Goal: Information Seeking & Learning: Understand process/instructions

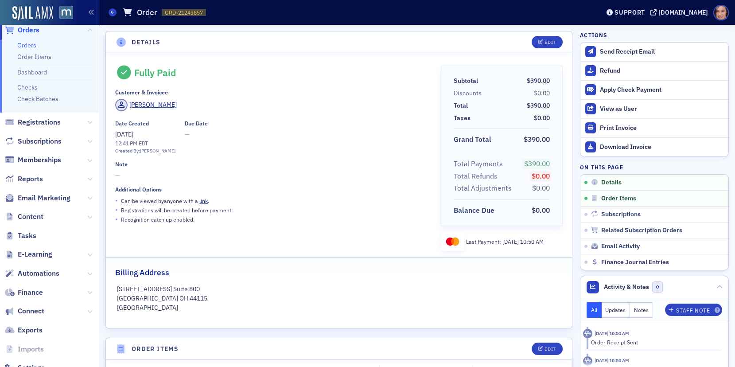
scroll to position [64, 0]
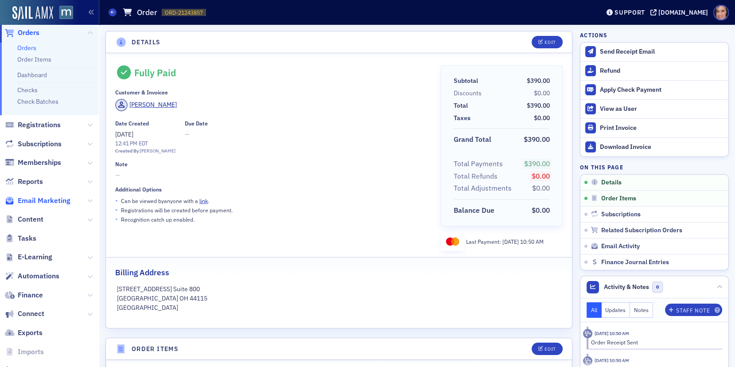
click at [64, 196] on span "Email Marketing" at bounding box center [44, 201] width 53 height 10
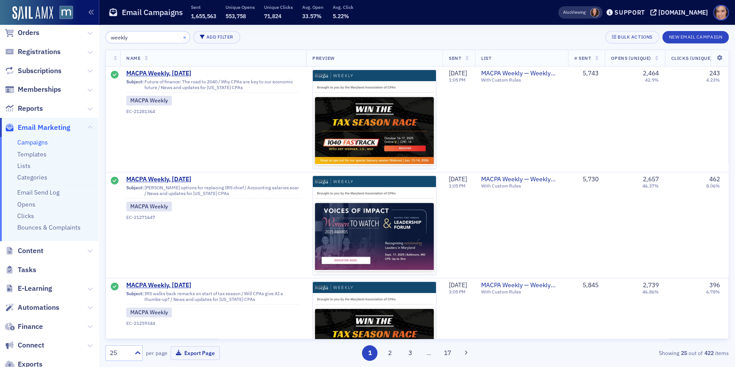
type input "weekly"
click at [181, 38] on button "×" at bounding box center [185, 37] width 8 height 8
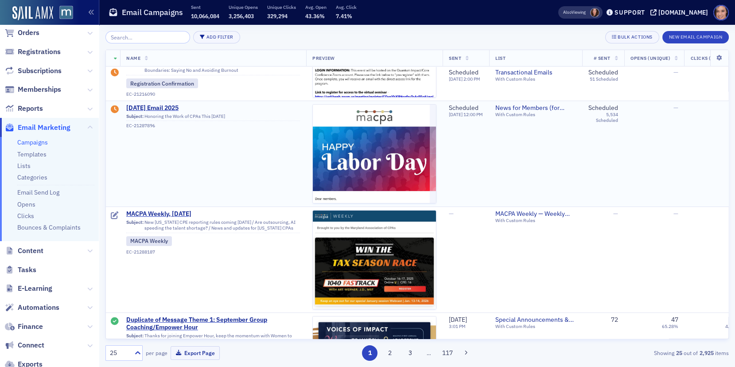
scroll to position [73, 0]
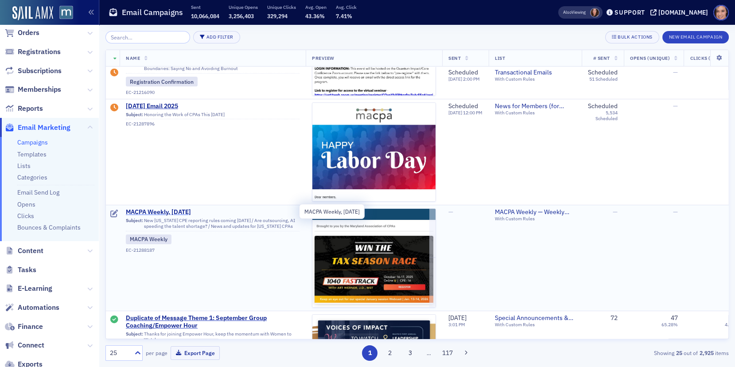
click at [184, 210] on span "MACPA Weekly, [DATE]" at bounding box center [213, 212] width 174 height 8
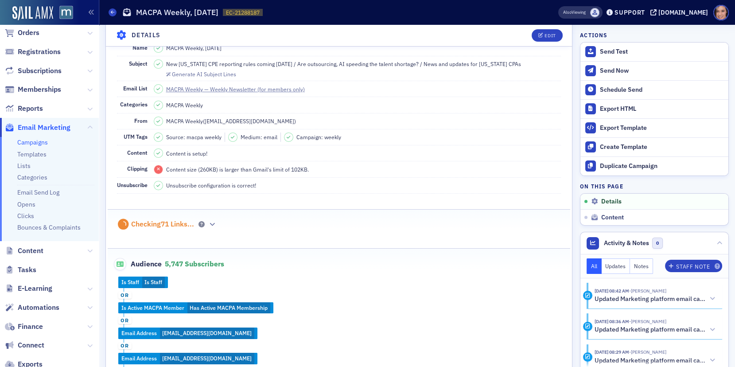
scroll to position [171, 0]
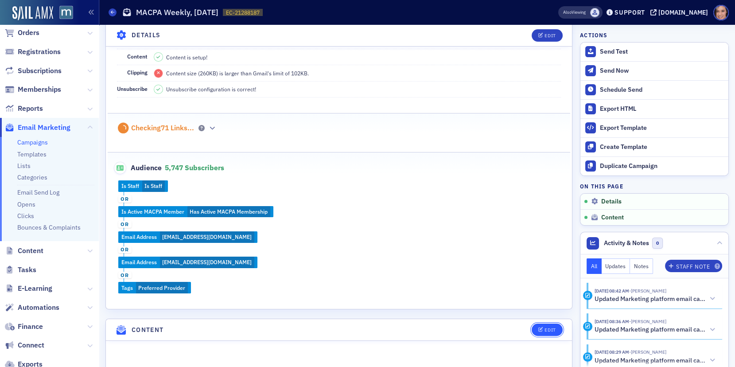
click at [538, 327] on icon "button" at bounding box center [540, 329] width 5 height 5
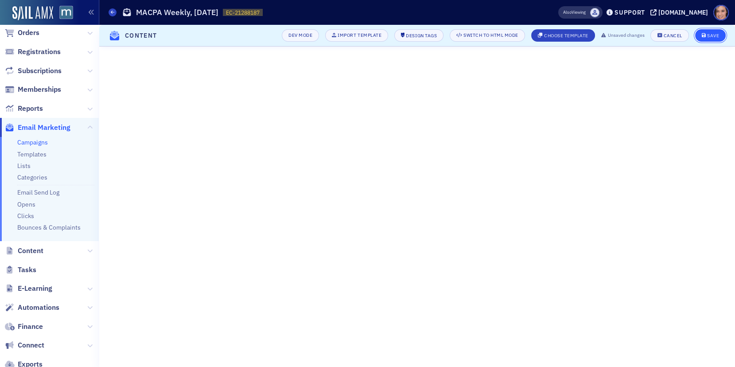
click at [709, 36] on div "Save" at bounding box center [713, 35] width 12 height 5
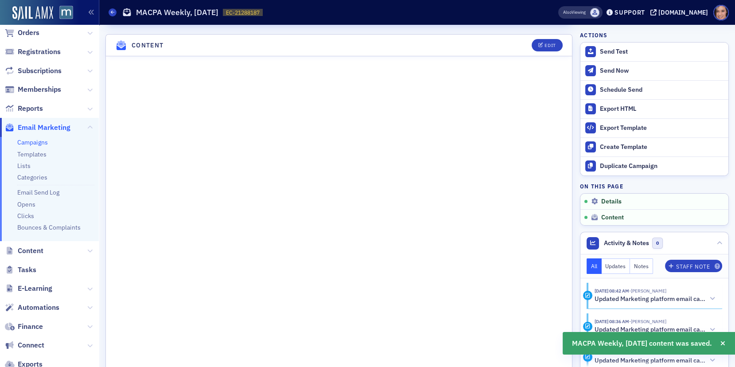
scroll to position [456, 0]
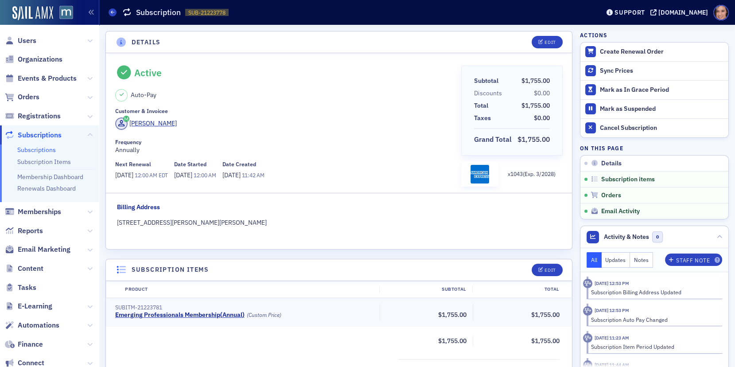
scroll to position [291, 0]
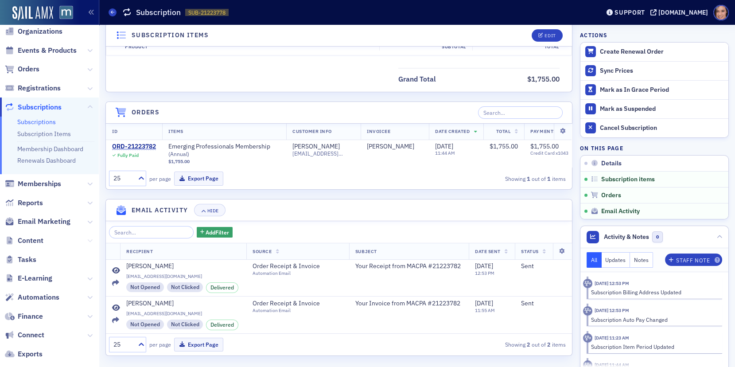
click at [90, 240] on icon at bounding box center [89, 240] width 5 height 5
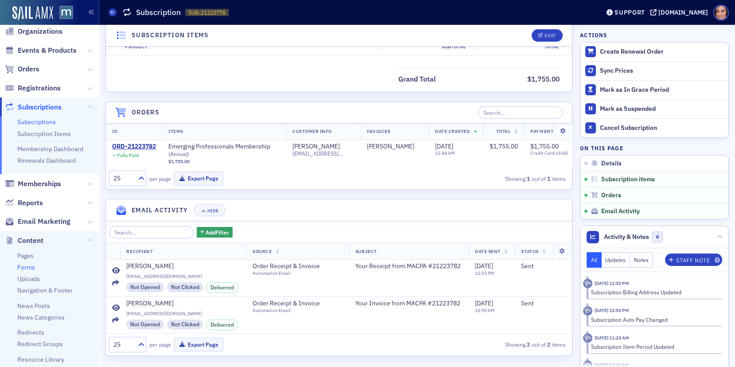
click at [29, 265] on link "Forms" at bounding box center [26, 267] width 18 height 8
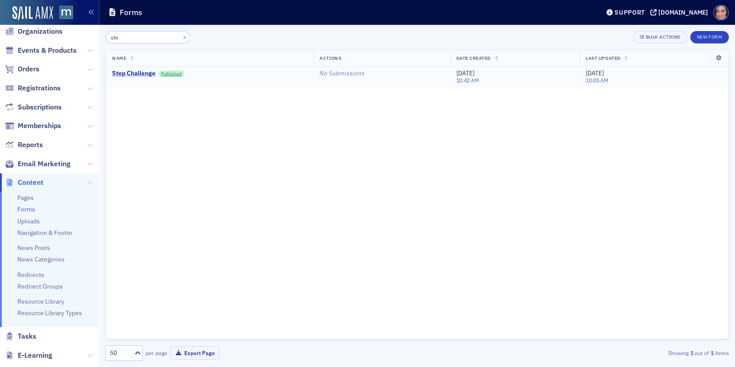
type input "ste"
click at [142, 72] on div "Step Challenge" at bounding box center [133, 74] width 43 height 8
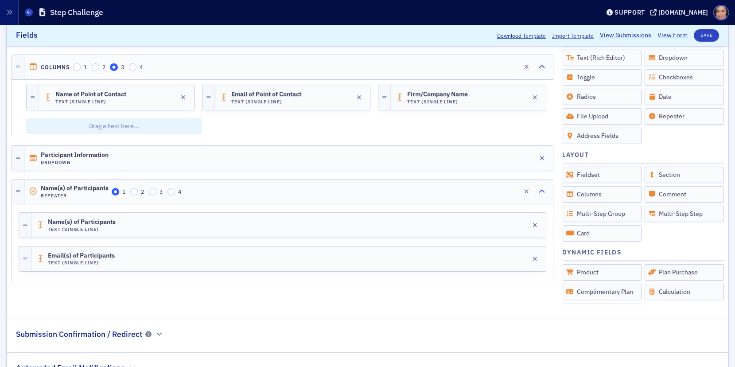
scroll to position [229, 0]
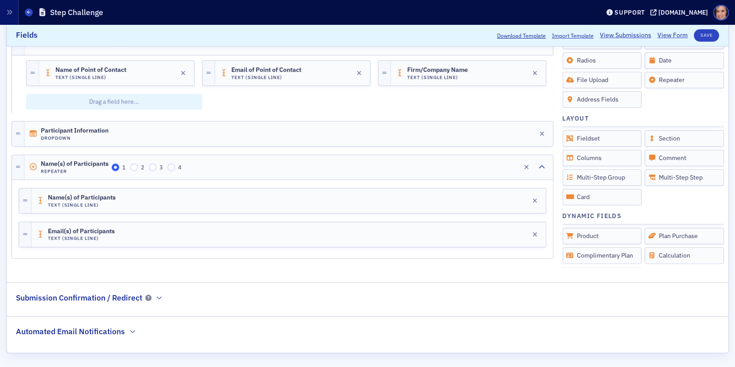
click at [162, 295] on div "Submission Confirmation / Redirect" at bounding box center [89, 293] width 147 height 21
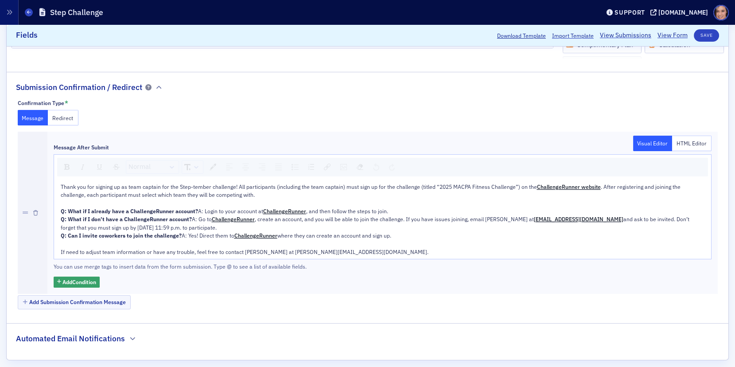
scroll to position [453, 0]
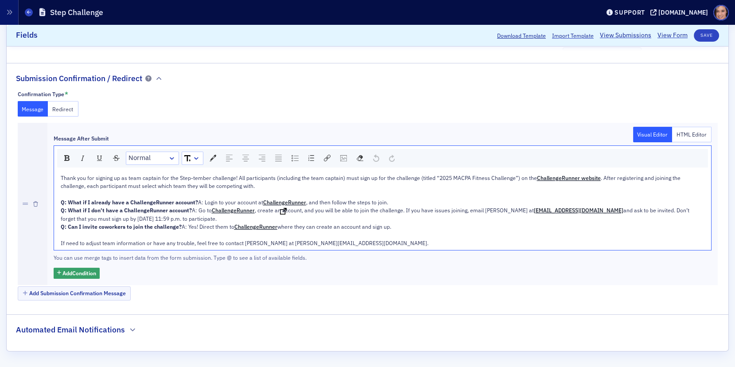
click at [263, 204] on span "ChallengeRunner" at bounding box center [284, 202] width 43 height 7
click at [598, 175] on span "ChallengeRunner website" at bounding box center [569, 177] width 64 height 7
click at [263, 203] on span "ChallengeRunner" at bounding box center [284, 202] width 43 height 7
click at [600, 174] on span ". After registering and joining the challenge, each participant must select whi…" at bounding box center [371, 181] width 621 height 15
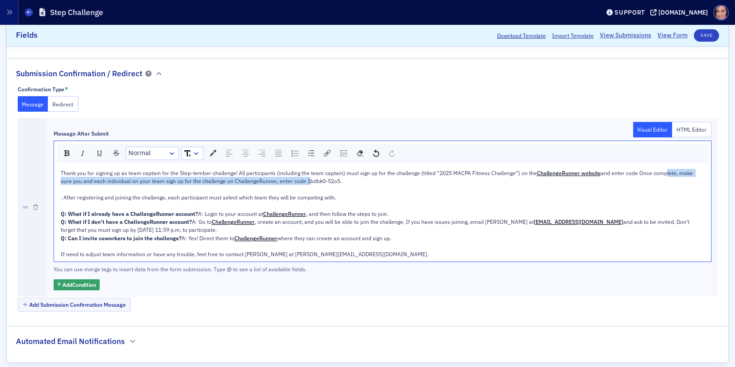
drag, startPoint x: 661, startPoint y: 169, endPoint x: 292, endPoint y: 181, distance: 369.3
click at [292, 181] on span "and enter code Once complete, make sure you and each individual on your team si…" at bounding box center [378, 176] width 634 height 15
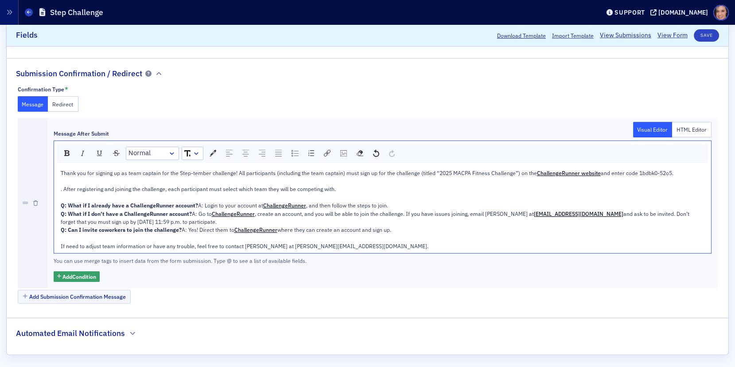
click at [61, 189] on span ". After registering and joining the challenge, each participant must select whi…" at bounding box center [198, 188] width 275 height 7
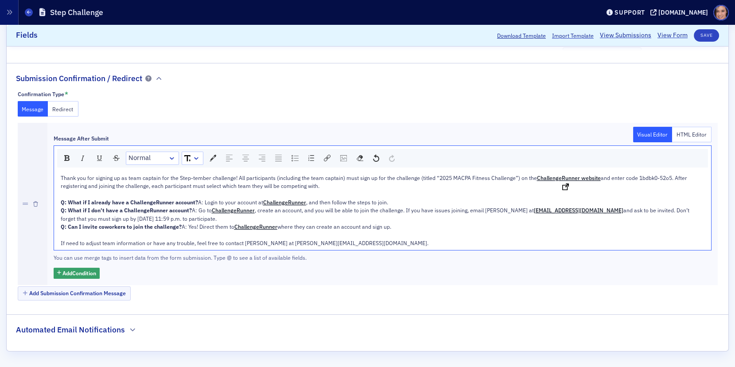
click at [553, 174] on span "ChallengeRunner website" at bounding box center [569, 177] width 64 height 7
drag, startPoint x: 560, startPoint y: 170, endPoint x: 603, endPoint y: 4, distance: 171.6
click at [0, 0] on div "Users Organizations Events & Products Orders Registrations Subscriptions Member…" at bounding box center [367, 183] width 735 height 367
drag, startPoint x: 417, startPoint y: 173, endPoint x: 518, endPoint y: 172, distance: 101.0
click at [518, 174] on span "Thank you for signing up as team captain for the Step-tember challenge! All par…" at bounding box center [299, 177] width 476 height 7
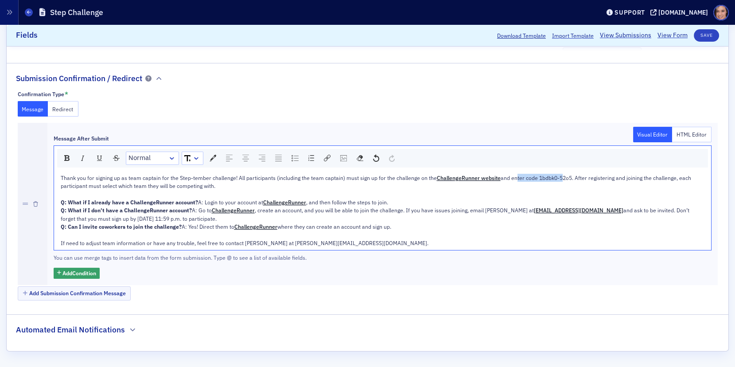
drag, startPoint x: 519, startPoint y: 172, endPoint x: 560, endPoint y: 172, distance: 40.3
click at [560, 174] on span "and enter code 1bdbk0-52o5. After registering and joining the challenge, each p…" at bounding box center [377, 181] width 632 height 15
drag, startPoint x: 511, startPoint y: 173, endPoint x: 571, endPoint y: 171, distance: 59.8
click at [571, 174] on span "and enter code 1bdbk0-52o5. After registering and joining the challenge, each p…" at bounding box center [377, 181] width 632 height 15
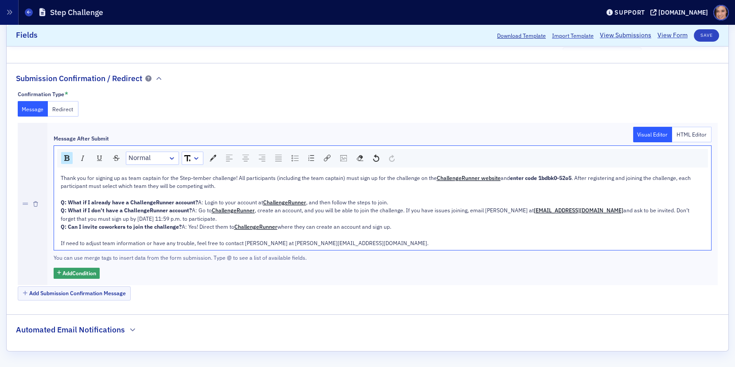
click at [591, 195] on div "Q: What if I already have a ChallengeRunner account? A: Login to your account a…" at bounding box center [383, 198] width 644 height 16
click at [628, 206] on span "and ask to be invited. Don’t forget that you must sign up by September 7 at 11:…" at bounding box center [376, 213] width 630 height 15
click at [533, 206] on span "and ask to be invited. Don’t forget that you must sign up by September 14 at 11…" at bounding box center [376, 213] width 630 height 15
click at [701, 37] on button "Save" at bounding box center [706, 35] width 25 height 12
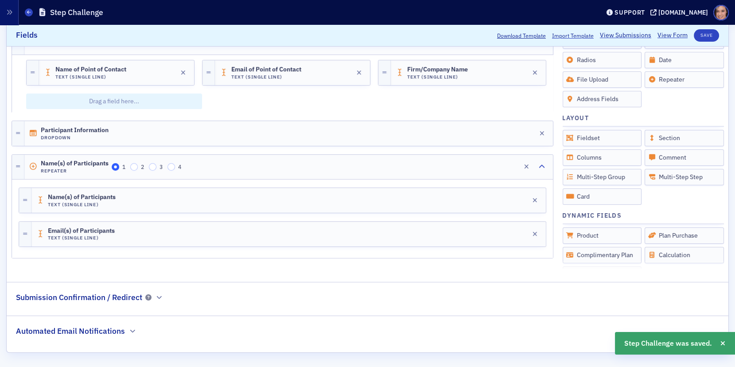
scroll to position [0, 0]
